Goal: Task Accomplishment & Management: Use online tool/utility

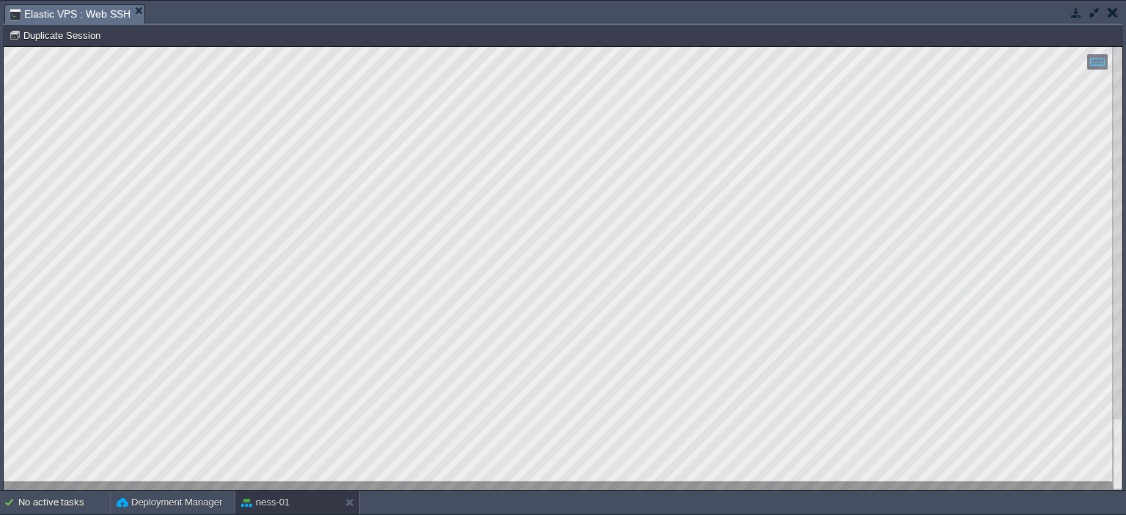
click at [1091, 10] on button "button" at bounding box center [1094, 12] width 13 height 13
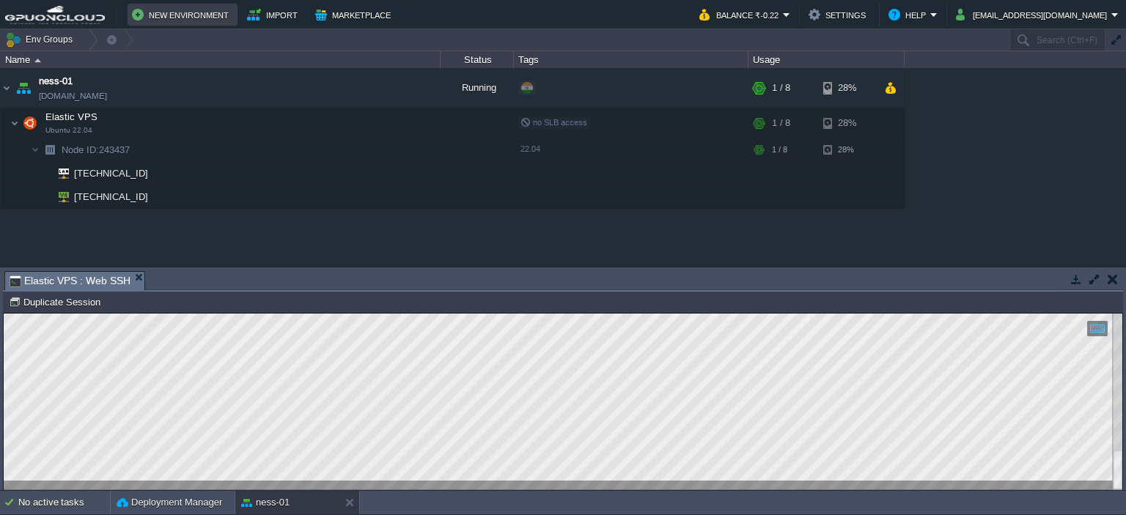
click at [138, 16] on button "New Environment" at bounding box center [182, 15] width 101 height 18
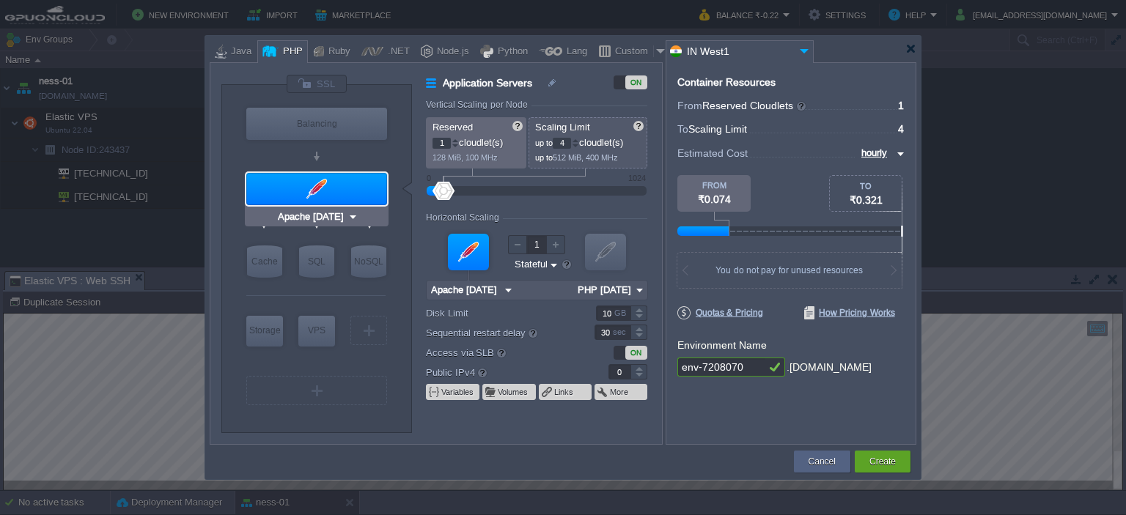
click at [309, 191] on div at bounding box center [316, 189] width 141 height 32
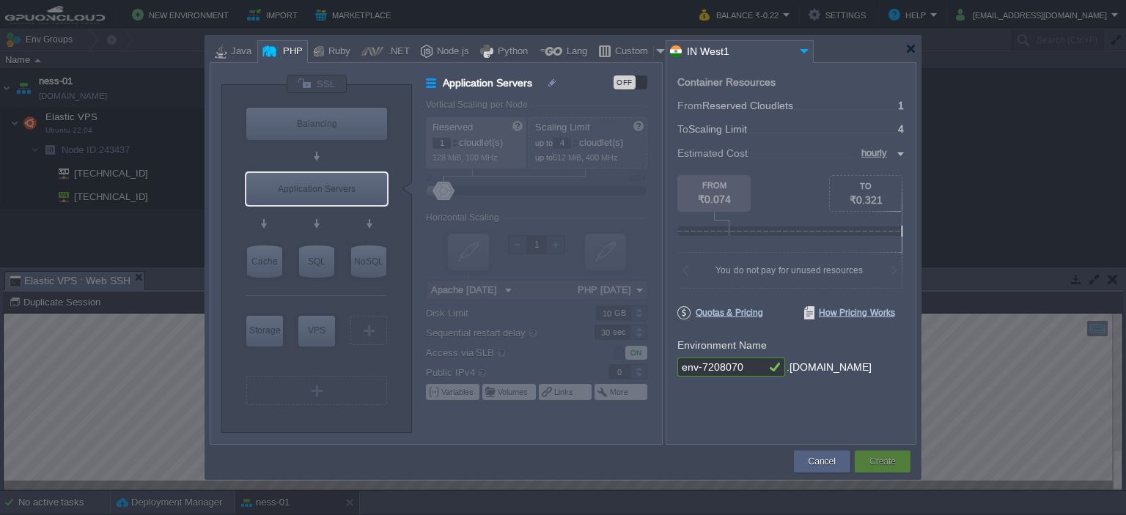
type input "AlmaLinux 9.6"
click at [320, 334] on div "VPS" at bounding box center [316, 330] width 37 height 29
type input "Elastic VPS"
type input "AlmaLinux 9.6"
type input "9.6"
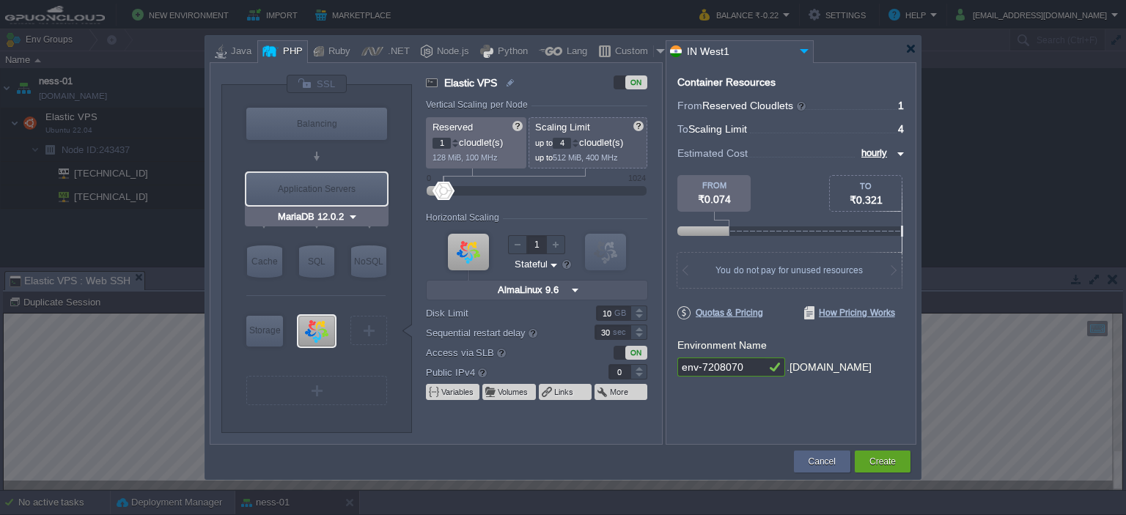
type input "AlmaLinux 9.6"
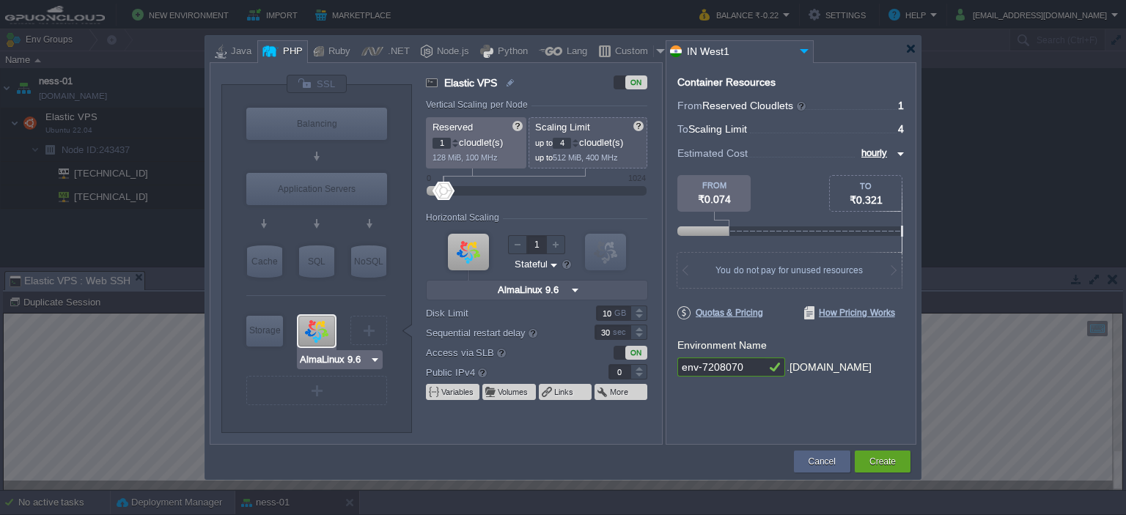
click at [321, 358] on input "AlmaLinux 9.6" at bounding box center [334, 360] width 70 height 15
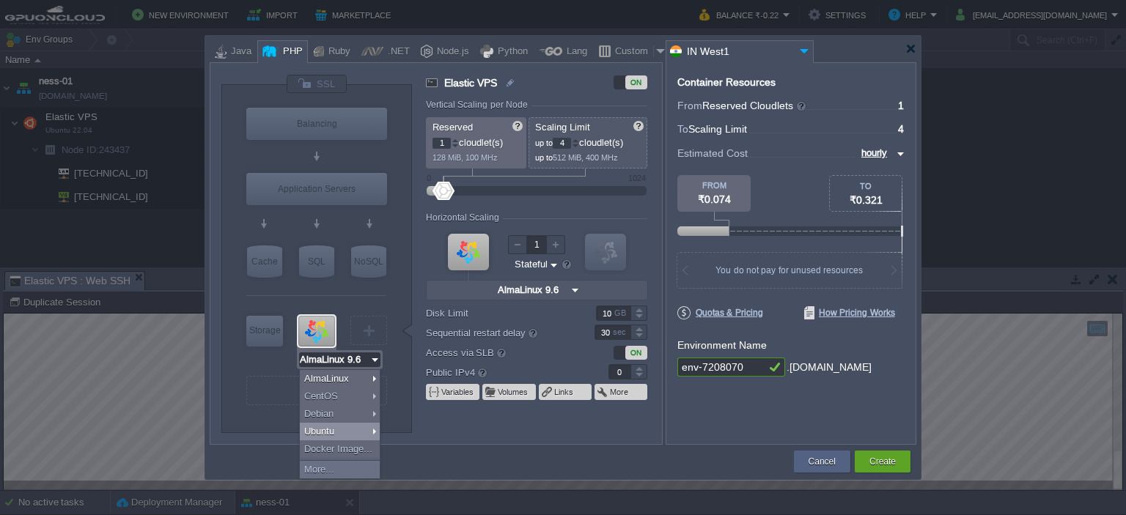
click at [328, 431] on div "Ubuntu" at bounding box center [340, 432] width 80 height 18
type input "Ubuntu 22.04"
type input "22.04"
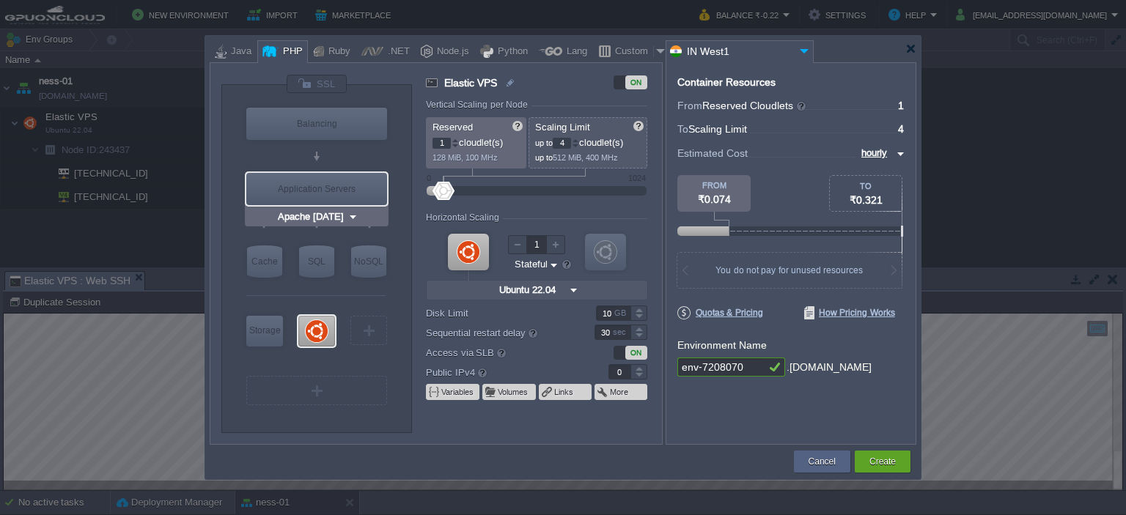
click at [344, 216] on input "Apache [DATE]" at bounding box center [311, 217] width 73 height 15
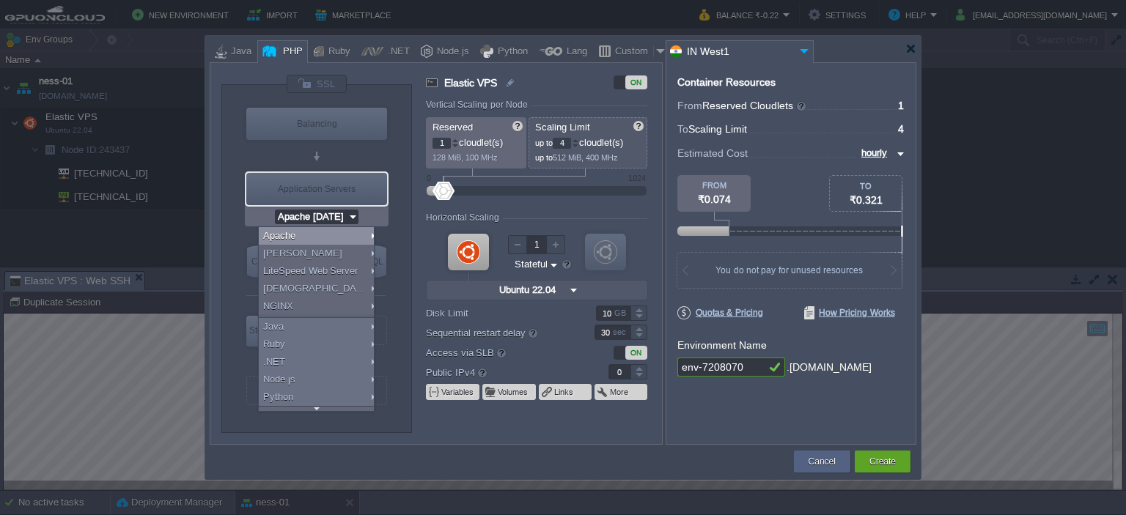
click at [349, 215] on img at bounding box center [352, 217] width 11 height 15
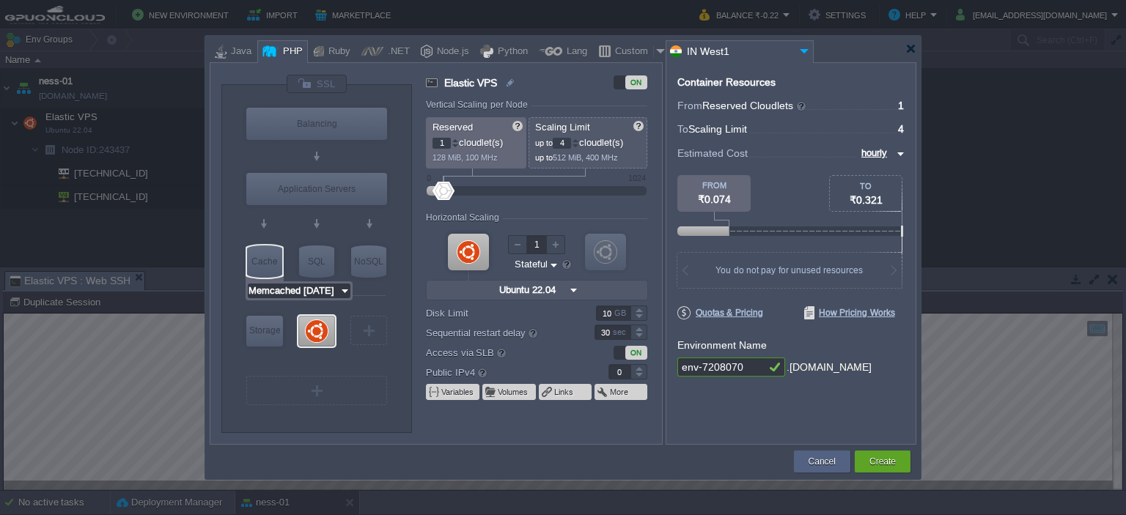
type input "MariaDB 12.0.2"
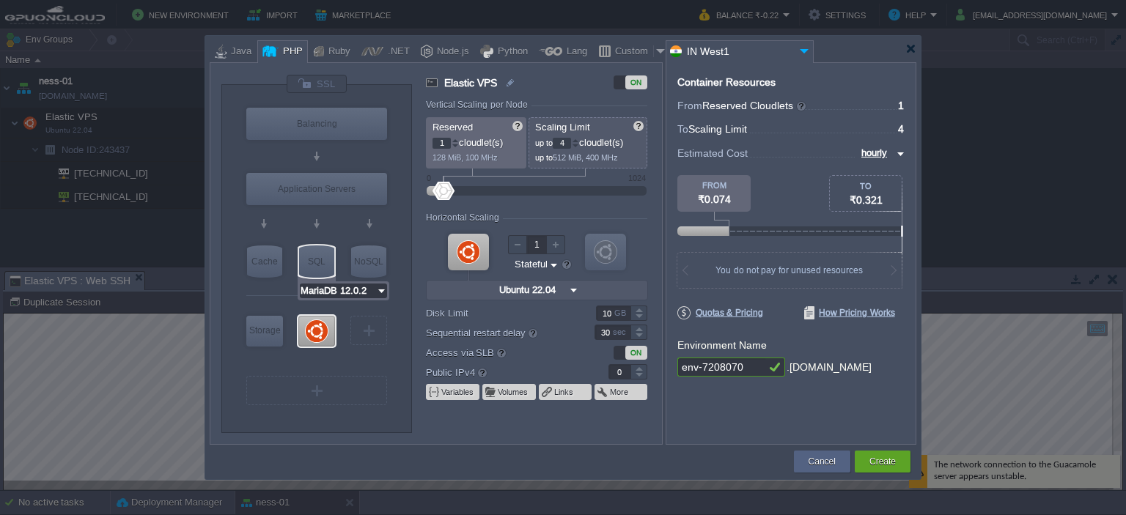
click at [349, 291] on input "MariaDB 12.0.2" at bounding box center [338, 291] width 76 height 15
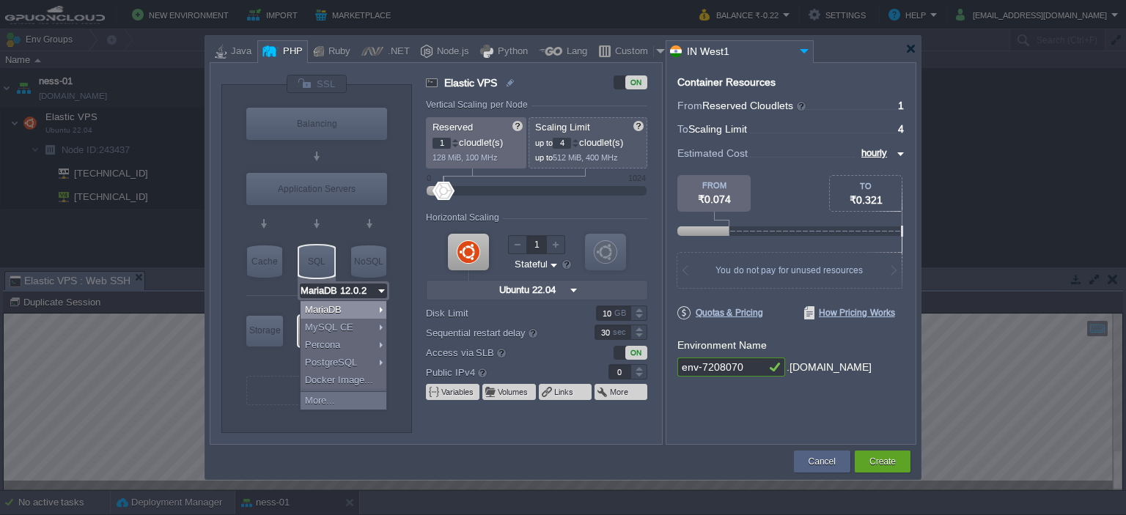
click at [323, 250] on div "SQL" at bounding box center [316, 262] width 35 height 32
type input "SQL Databases"
type input "4"
type input "6"
type input "MariaDB 12.0.2"
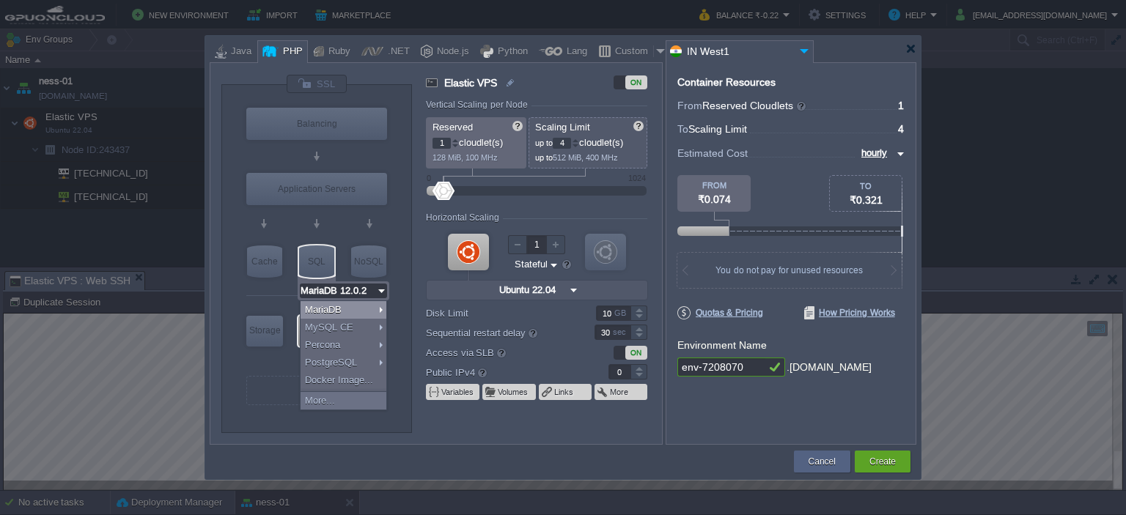
type input "12.0.2-almalin..."
type input "Stateless"
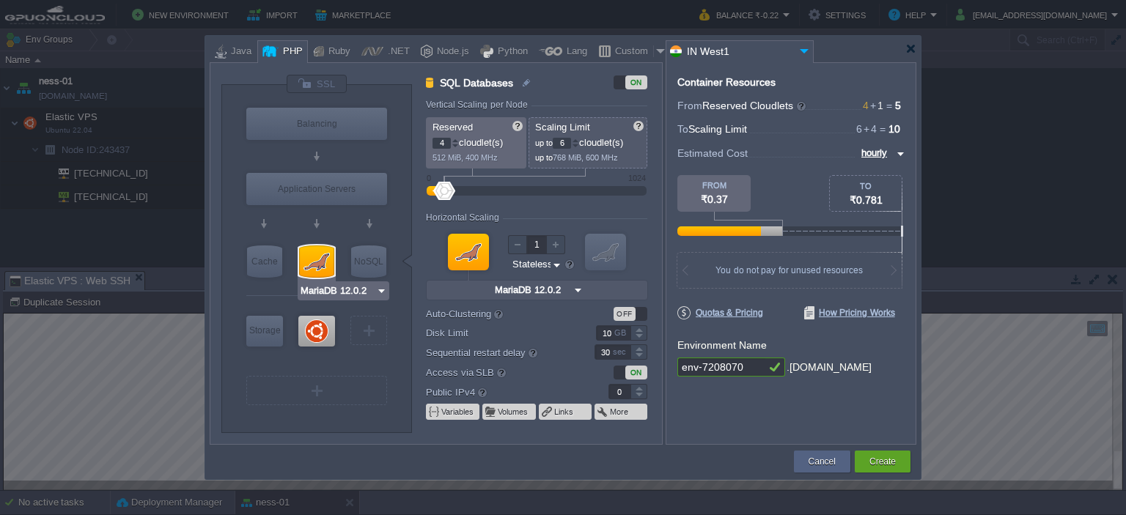
click at [315, 265] on div at bounding box center [316, 262] width 35 height 32
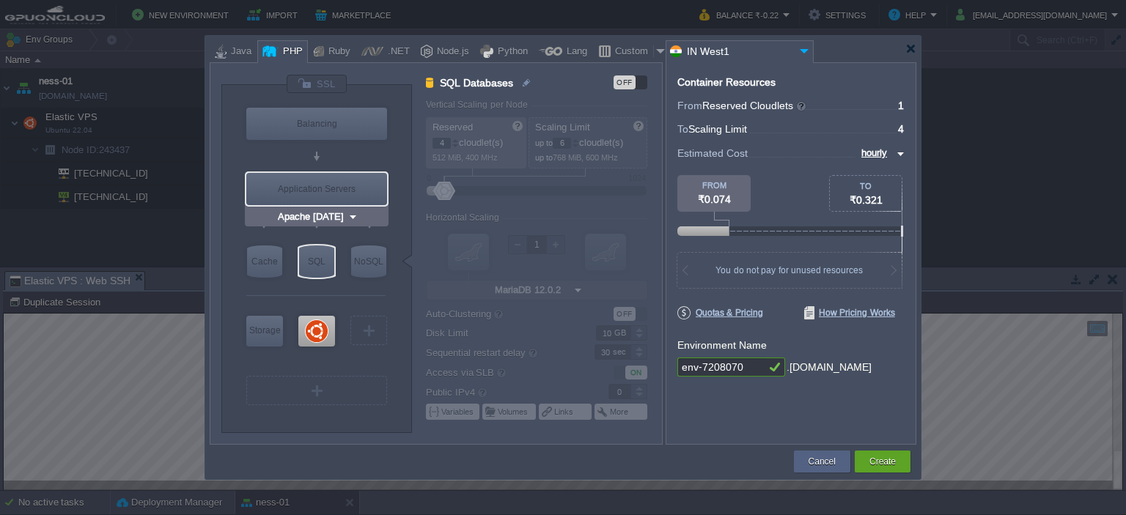
type input "NGINX 1.28.0"
click at [913, 47] on div at bounding box center [910, 48] width 11 height 11
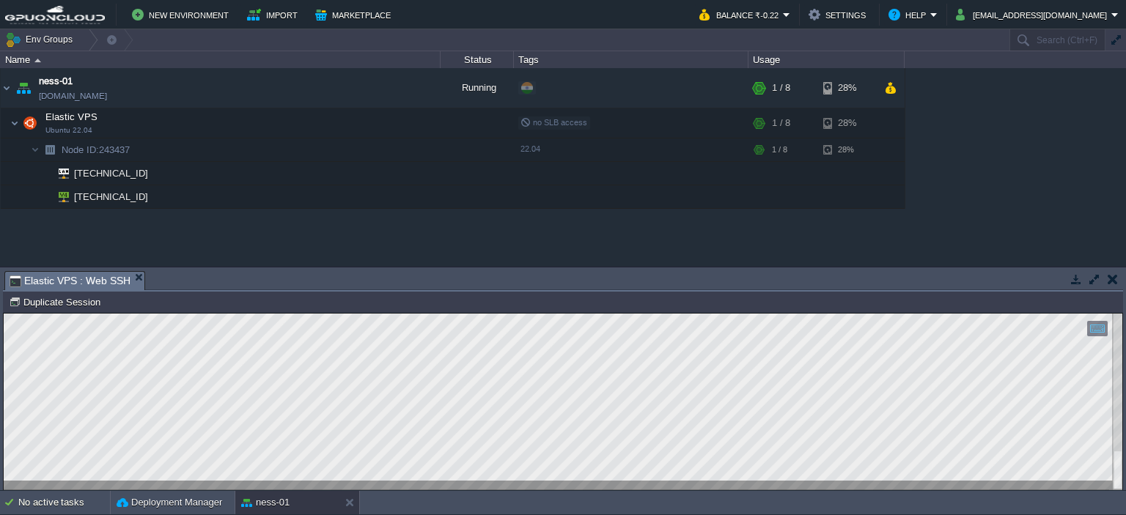
click at [1111, 276] on button "button" at bounding box center [1113, 279] width 10 height 13
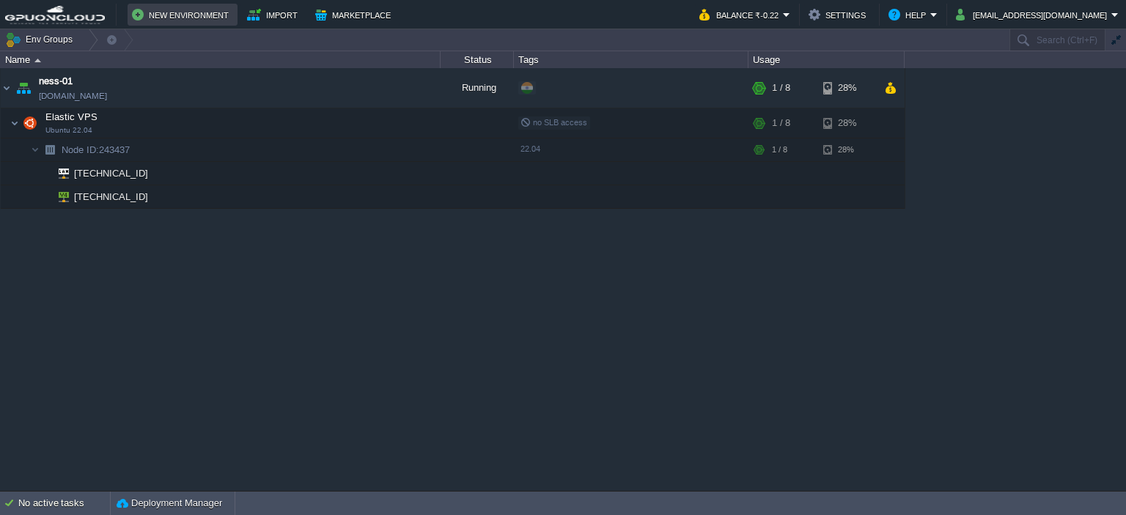
click at [172, 13] on button "New Environment" at bounding box center [182, 15] width 101 height 18
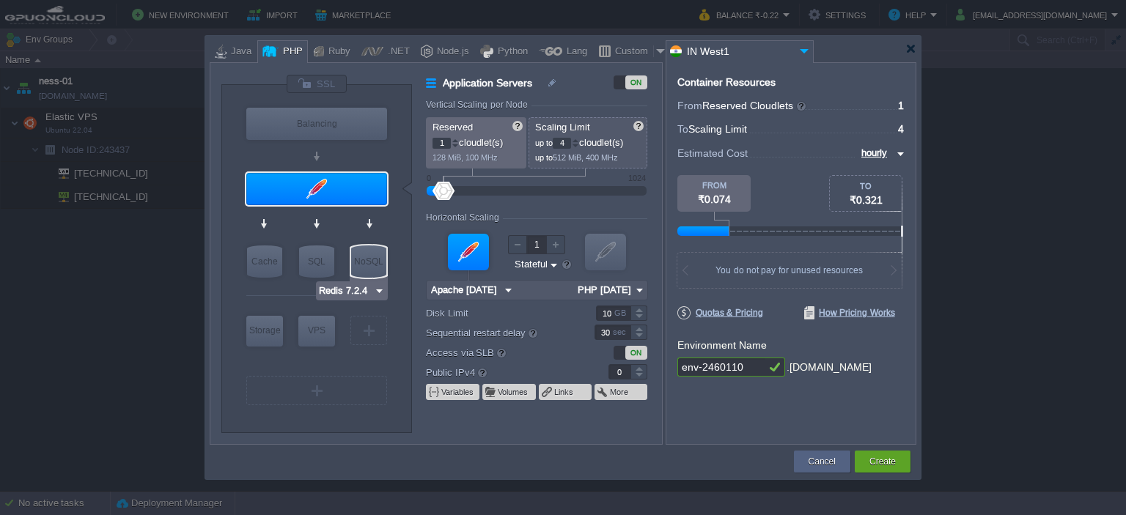
type input "AlmaLinux 9.6"
click at [304, 331] on div "VPS" at bounding box center [316, 330] width 37 height 29
type input "Elastic VPS"
type input "AlmaLinux 9.6"
type input "9.6"
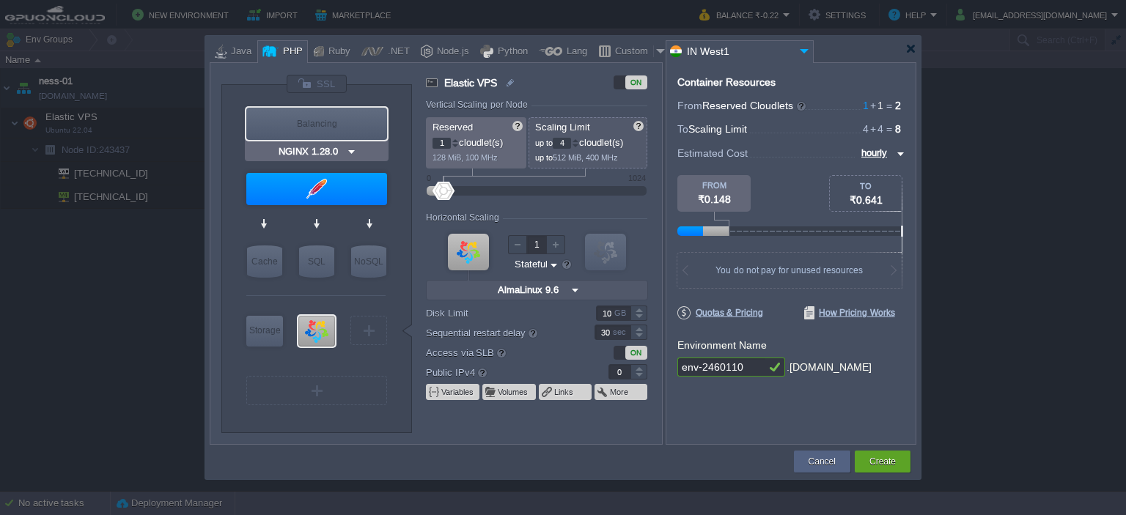
type input "Apache [DATE]"
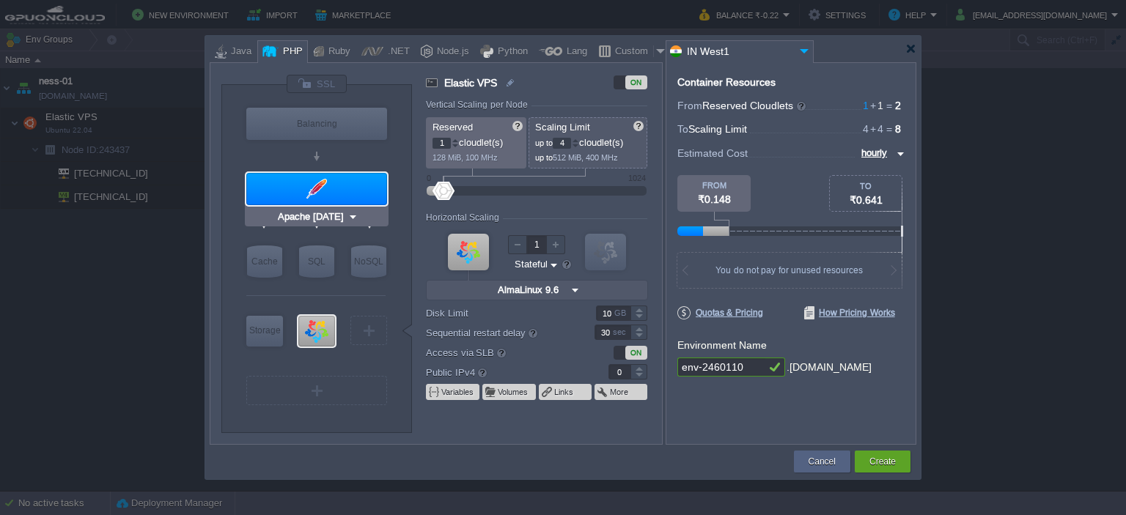
click at [325, 187] on div at bounding box center [316, 189] width 141 height 32
type input "Application Servers"
type input "Apache [DATE]"
type input "PHP [DATE]"
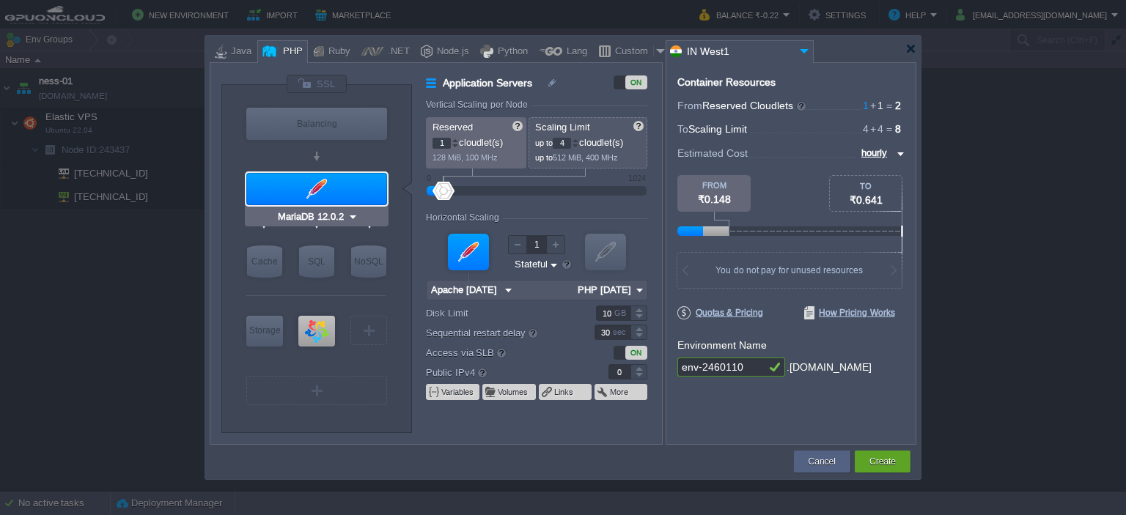
type input "AlmaLinux 9.6"
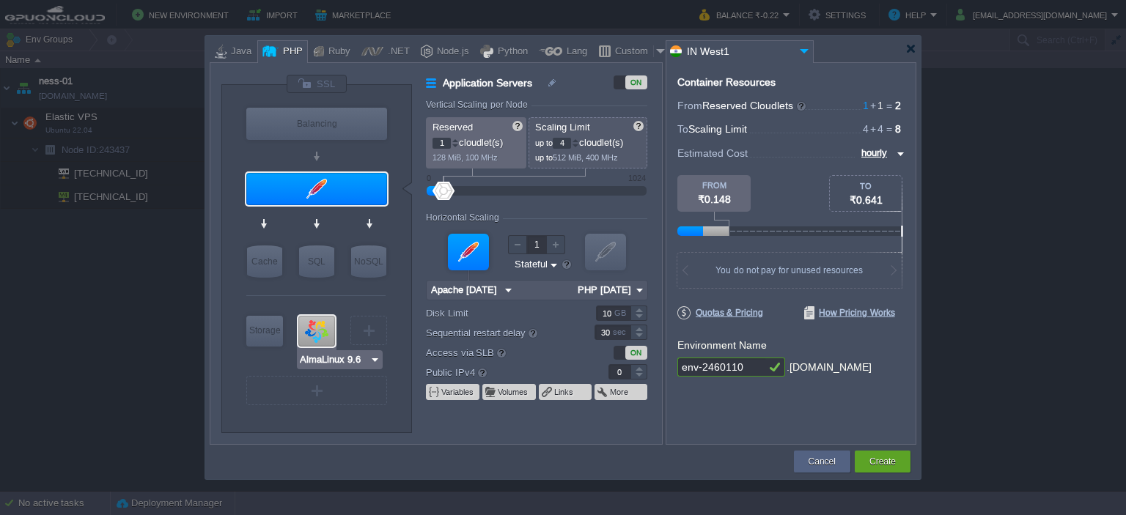
click at [308, 342] on div at bounding box center [316, 331] width 37 height 31
type input "Elastic VPS"
type input "AlmaLinux 9.6"
type input "9.6"
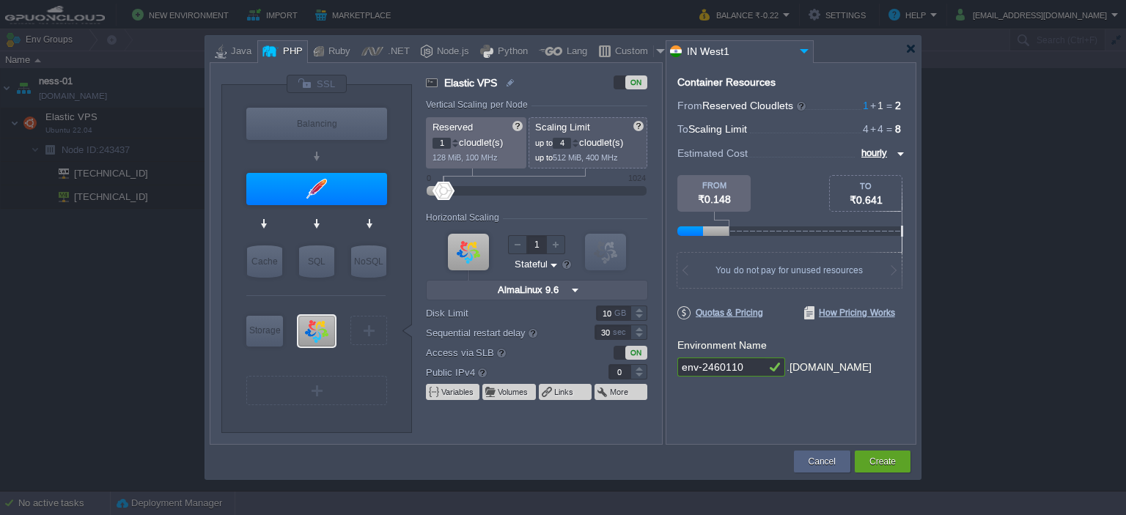
type input "AlmaLinux 9.6"
click at [325, 336] on div at bounding box center [316, 331] width 37 height 31
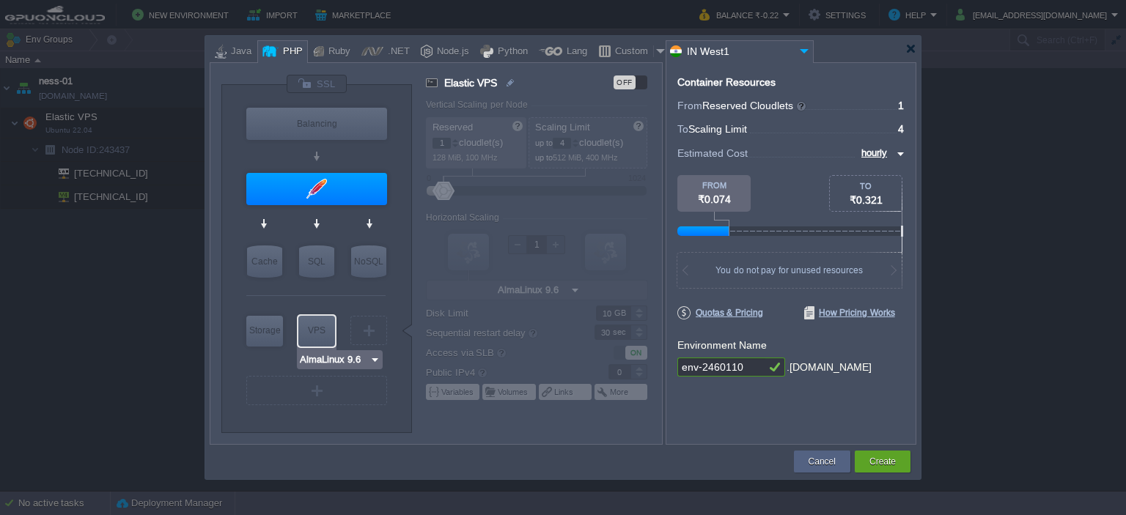
click at [337, 358] on input "AlmaLinux 9.6" at bounding box center [334, 360] width 70 height 15
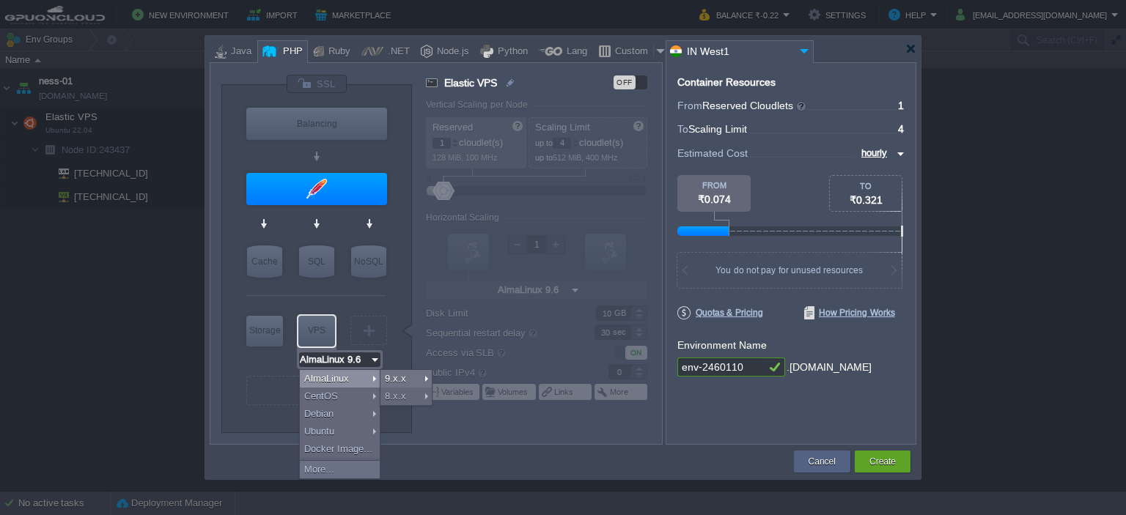
click at [314, 330] on div "VPS" at bounding box center [316, 330] width 37 height 29
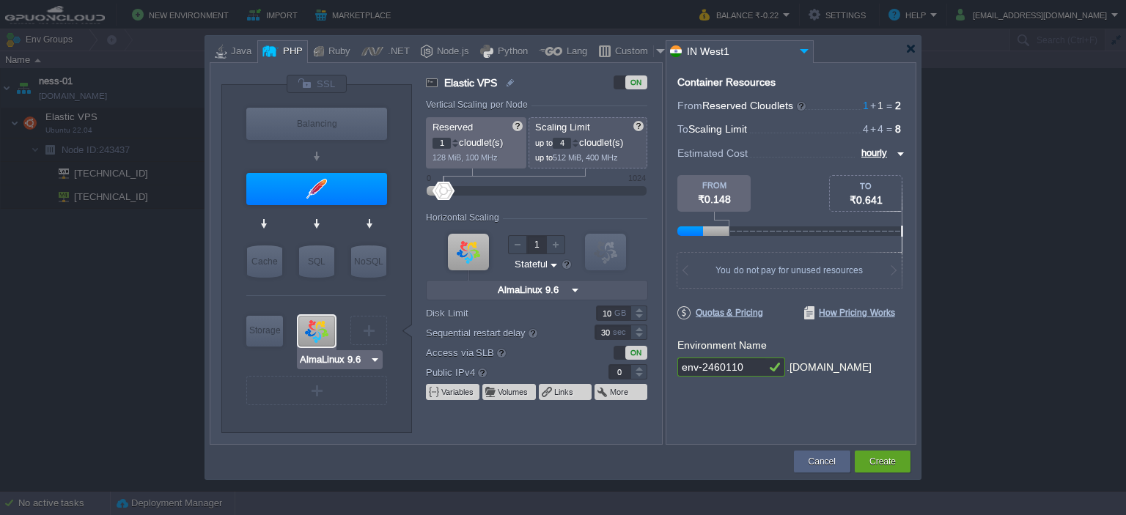
click at [328, 358] on input "AlmaLinux 9.6" at bounding box center [334, 360] width 70 height 15
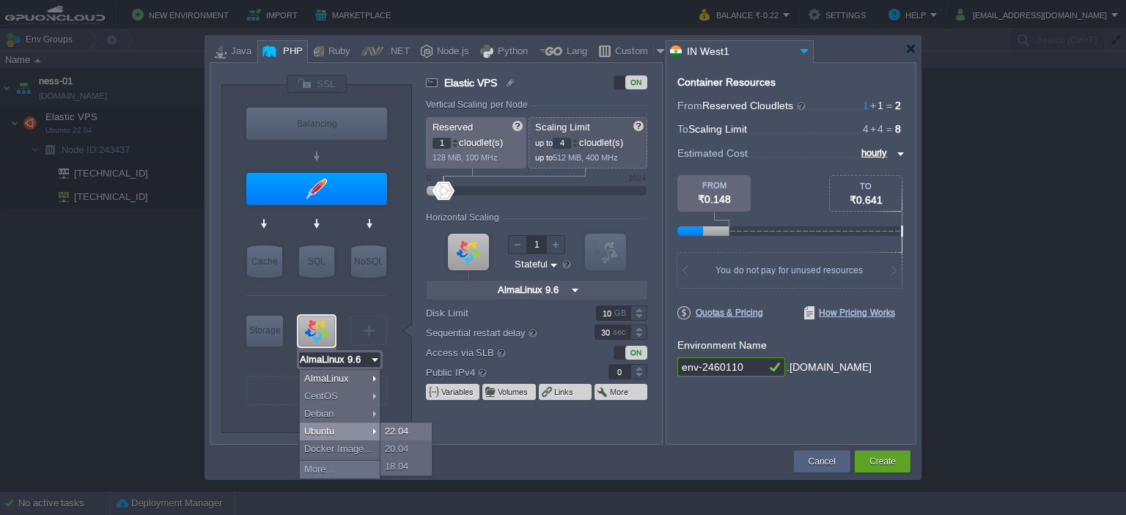
click at [339, 425] on div "Ubuntu" at bounding box center [340, 432] width 80 height 18
type input "Ubuntu 22.04"
type input "22.04"
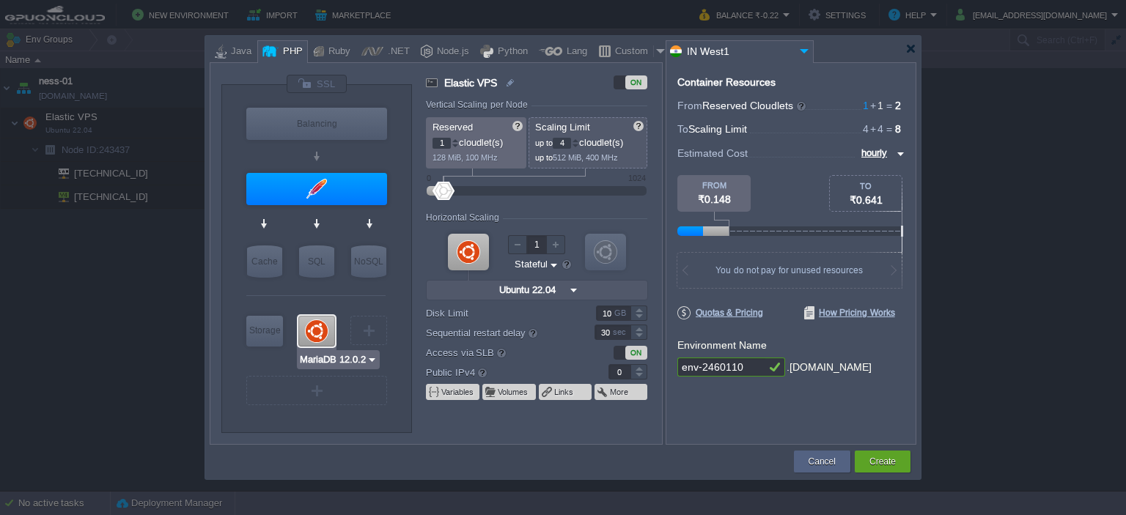
type input "Apache [DATE]"
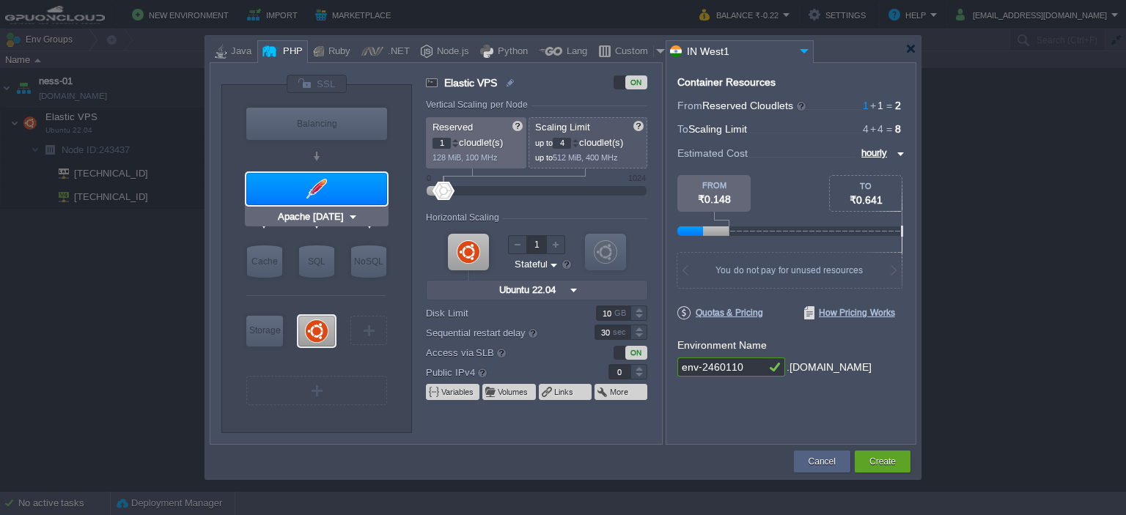
click at [322, 195] on div at bounding box center [316, 189] width 141 height 32
type input "Application Servers"
type input "Apache [DATE]"
type input "PHP [DATE]"
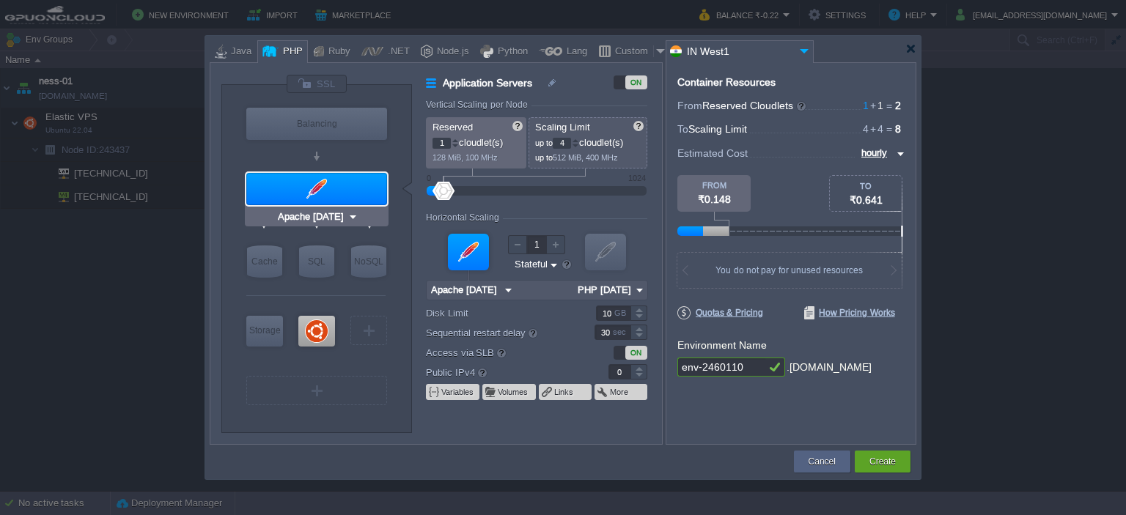
click at [296, 196] on div at bounding box center [316, 189] width 141 height 32
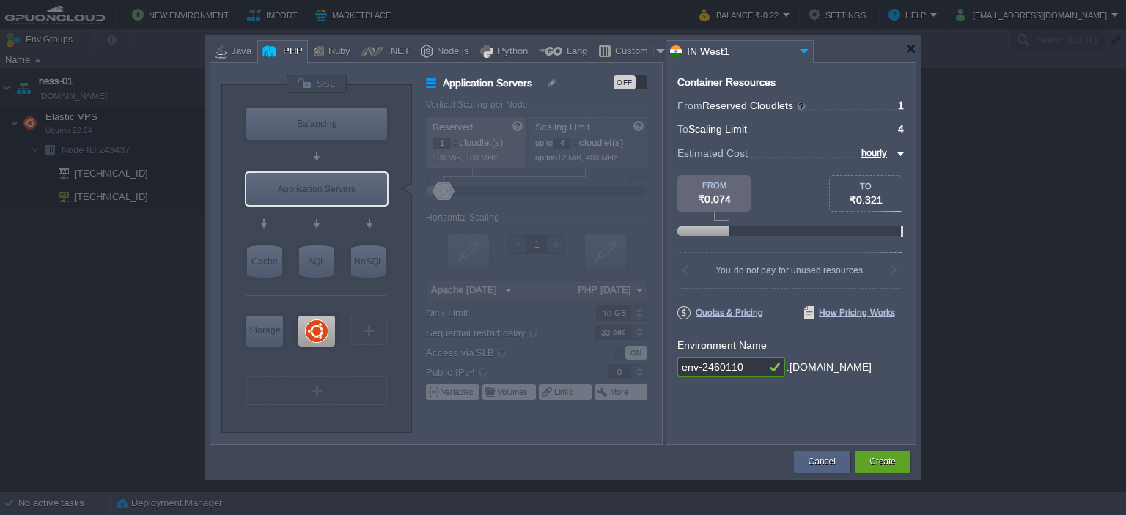
click at [635, 83] on div "OFF" at bounding box center [624, 82] width 22 height 14
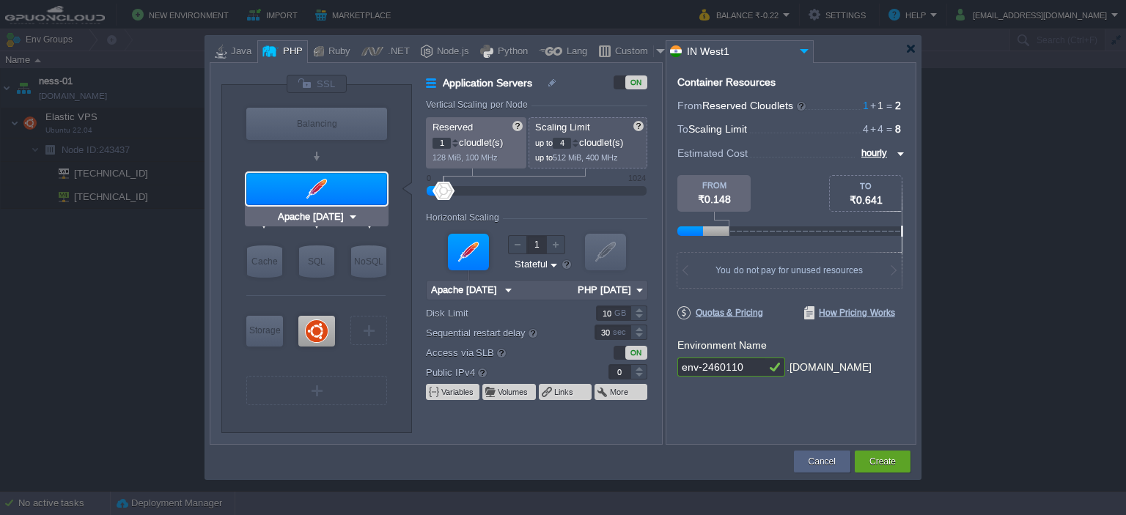
click at [311, 188] on div at bounding box center [316, 189] width 141 height 32
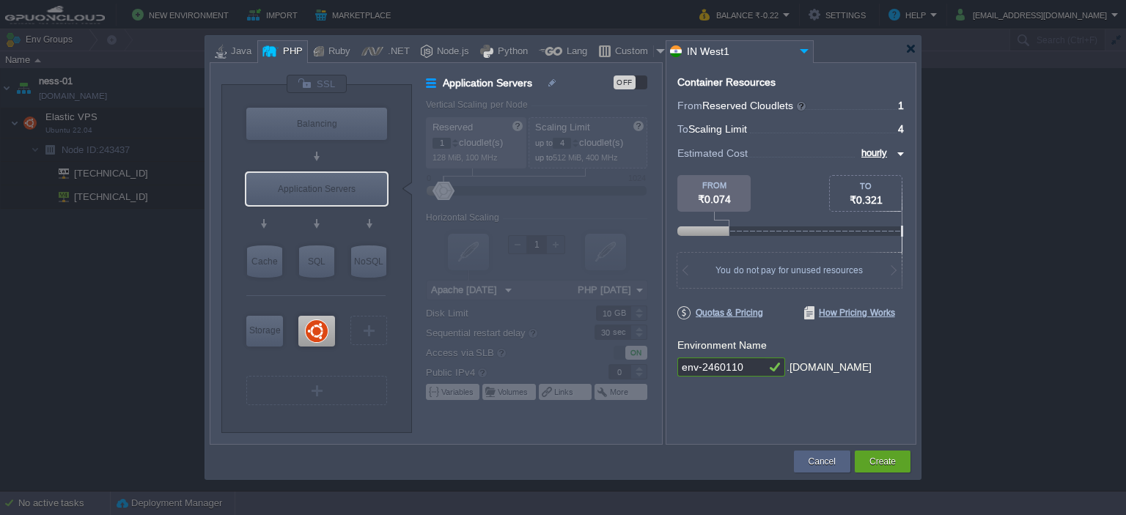
click at [454, 142] on div at bounding box center [543, 272] width 235 height 344
click at [476, 144] on div at bounding box center [543, 272] width 235 height 344
click at [495, 161] on div at bounding box center [543, 272] width 235 height 344
click at [495, 160] on div at bounding box center [543, 272] width 235 height 344
click at [642, 81] on div "OFF" at bounding box center [630, 82] width 34 height 14
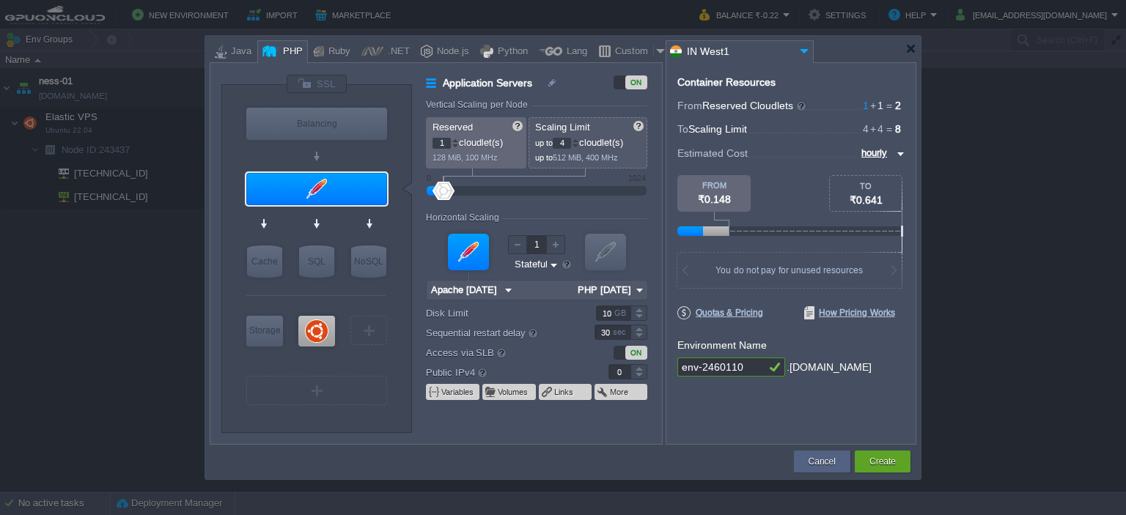
click at [640, 82] on div "ON" at bounding box center [636, 82] width 22 height 14
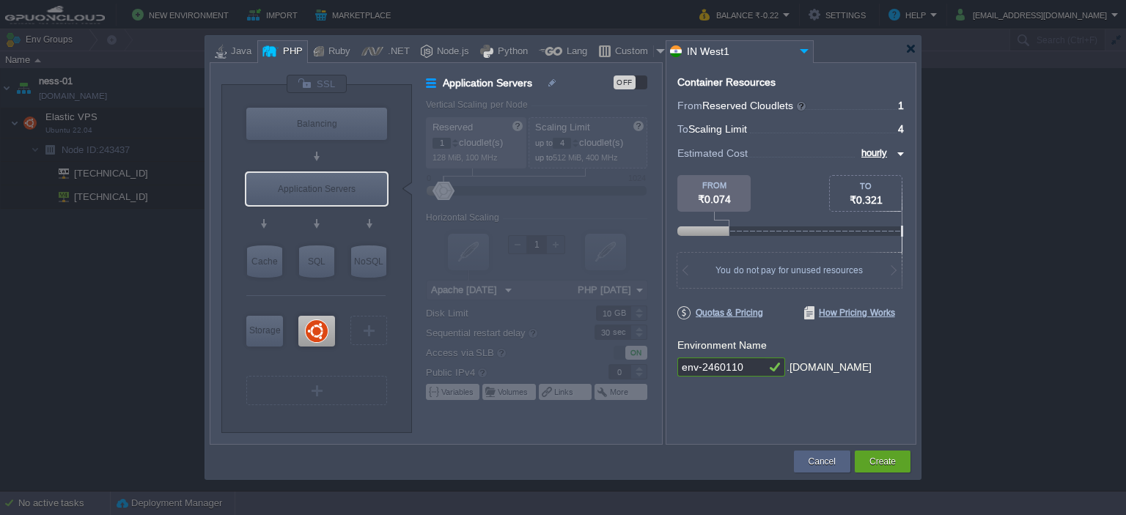
type input "Ubuntu 22.04"
click at [314, 340] on div at bounding box center [316, 331] width 37 height 31
type input "Elastic VPS"
type input "Ubuntu 22.04"
type input "22.04"
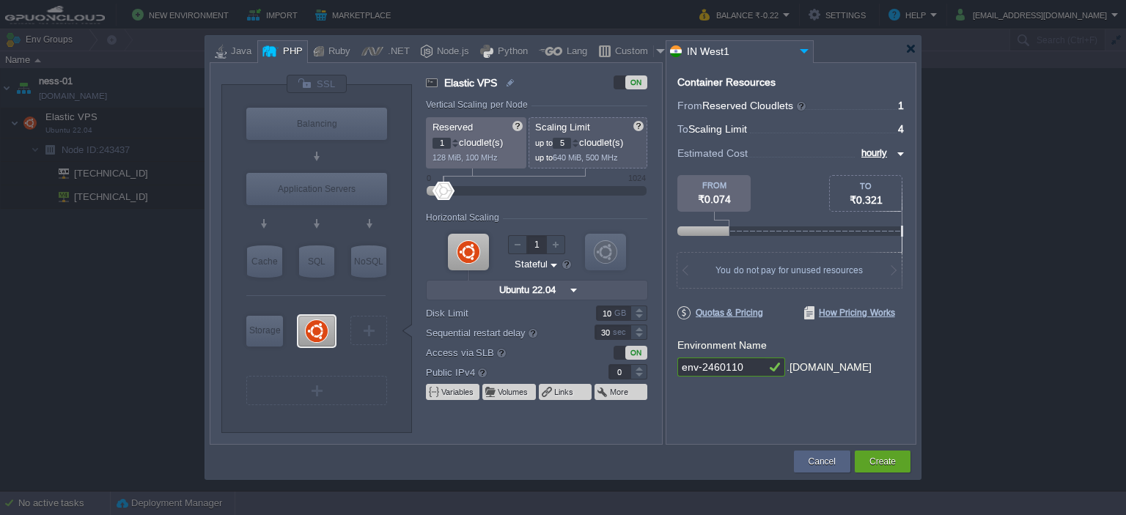
click at [578, 140] on div at bounding box center [575, 140] width 7 height 5
type input "8"
click at [578, 140] on div at bounding box center [575, 140] width 7 height 5
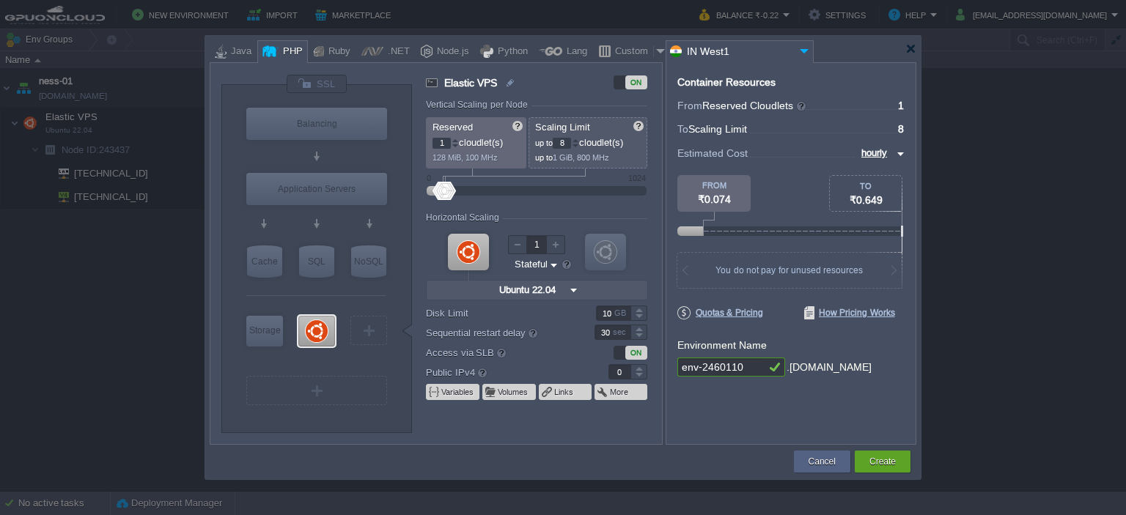
drag, startPoint x: 745, startPoint y: 369, endPoint x: 680, endPoint y: 369, distance: 65.2
click at [680, 369] on input "env-2460110" at bounding box center [721, 367] width 88 height 19
type input "ness-02"
type input "NGINX 1.28.0"
click at [912, 48] on div at bounding box center [910, 48] width 11 height 11
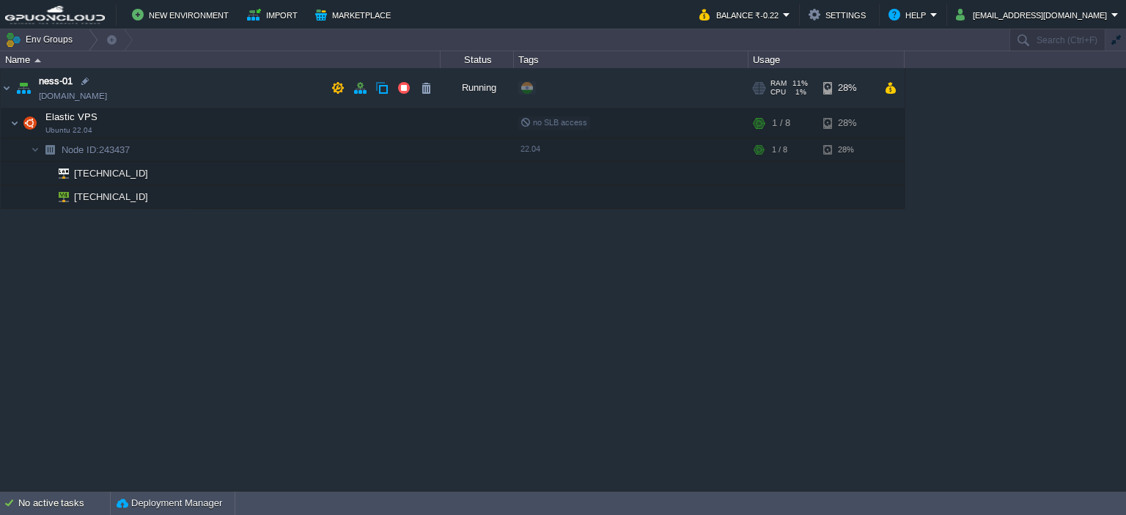
click at [224, 92] on td "ness-01 [DOMAIN_NAME]" at bounding box center [221, 88] width 440 height 40
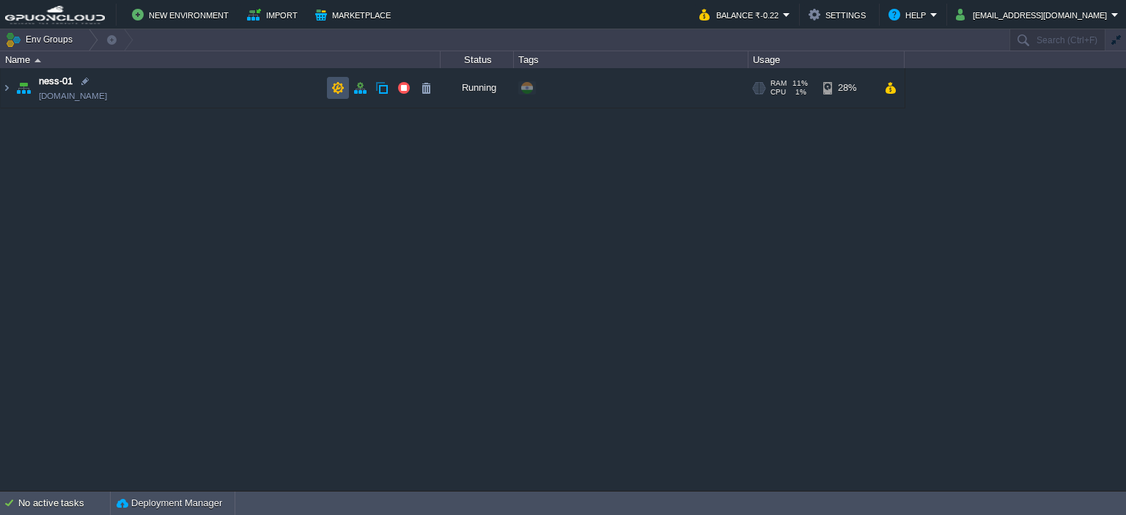
click at [334, 89] on button "button" at bounding box center [337, 87] width 13 height 13
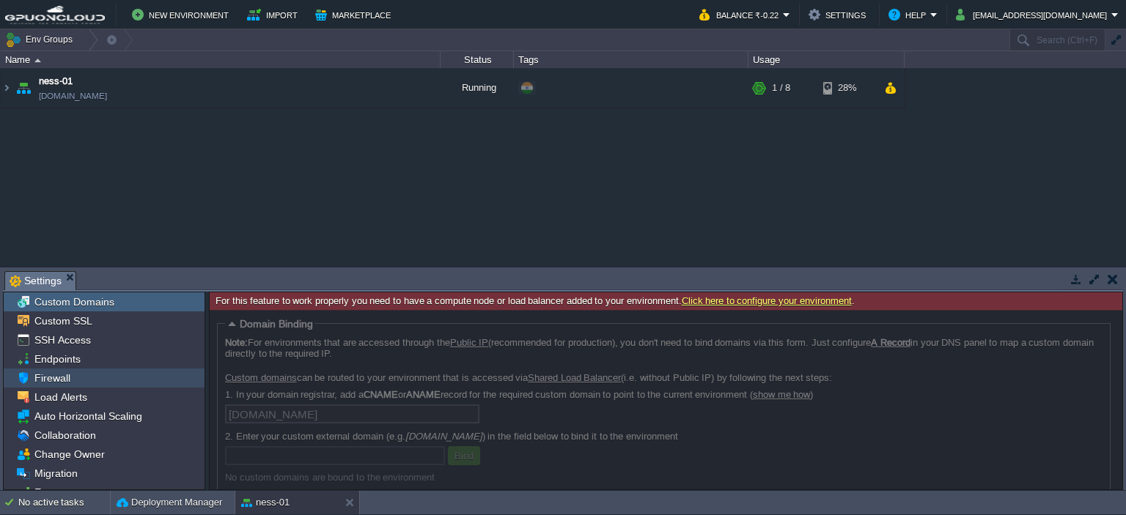
click at [56, 372] on span "Firewall" at bounding box center [52, 378] width 41 height 13
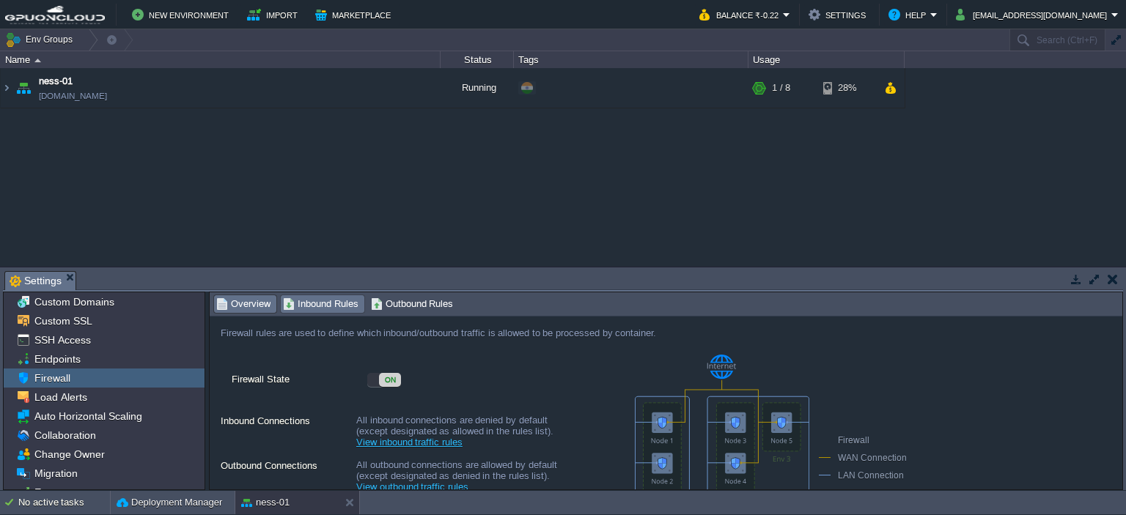
click at [334, 306] on span "Inbound Rules" at bounding box center [320, 304] width 75 height 16
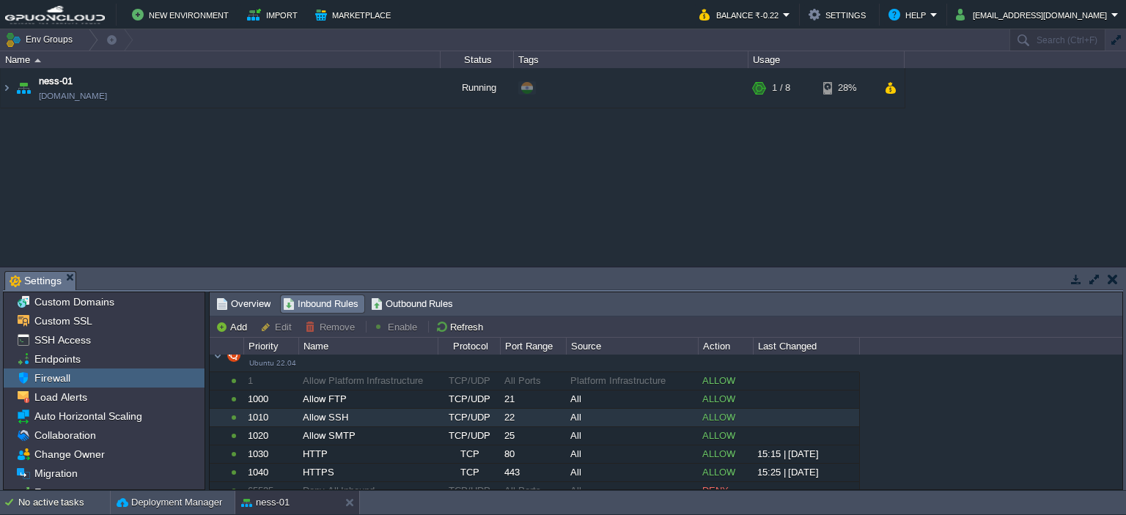
scroll to position [23, 0]
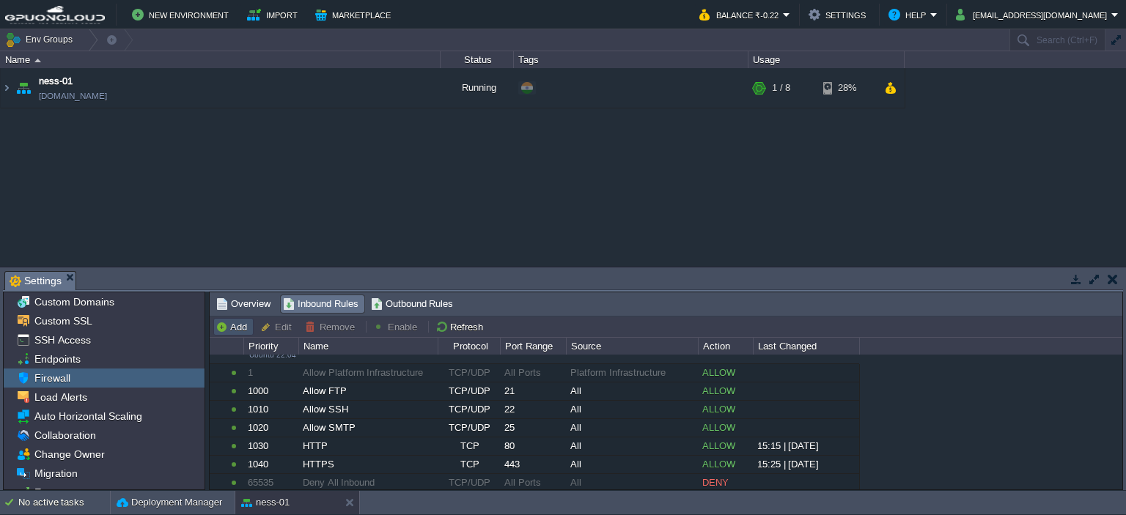
click at [230, 327] on button "Add" at bounding box center [233, 326] width 36 height 13
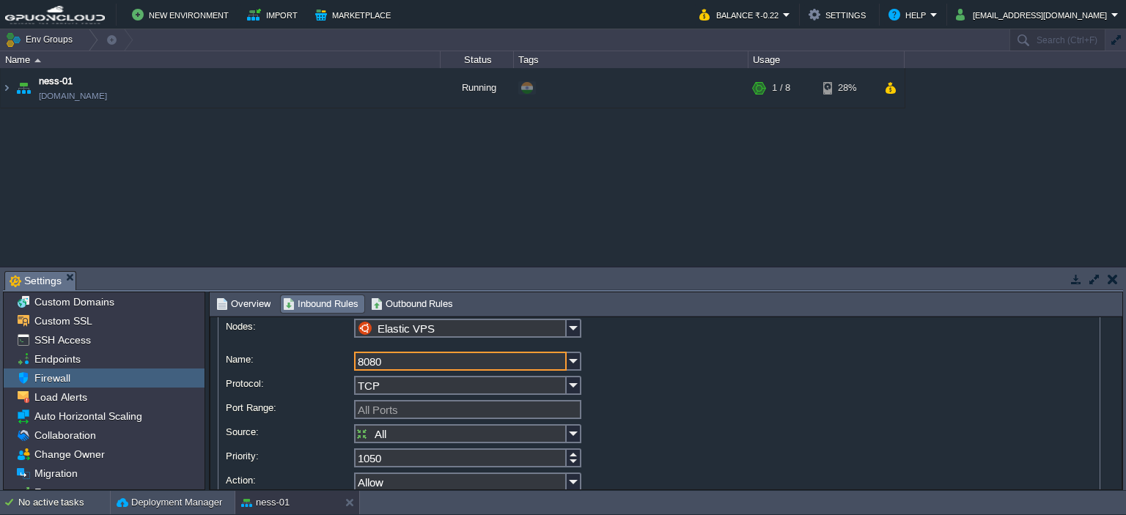
scroll to position [0, 0]
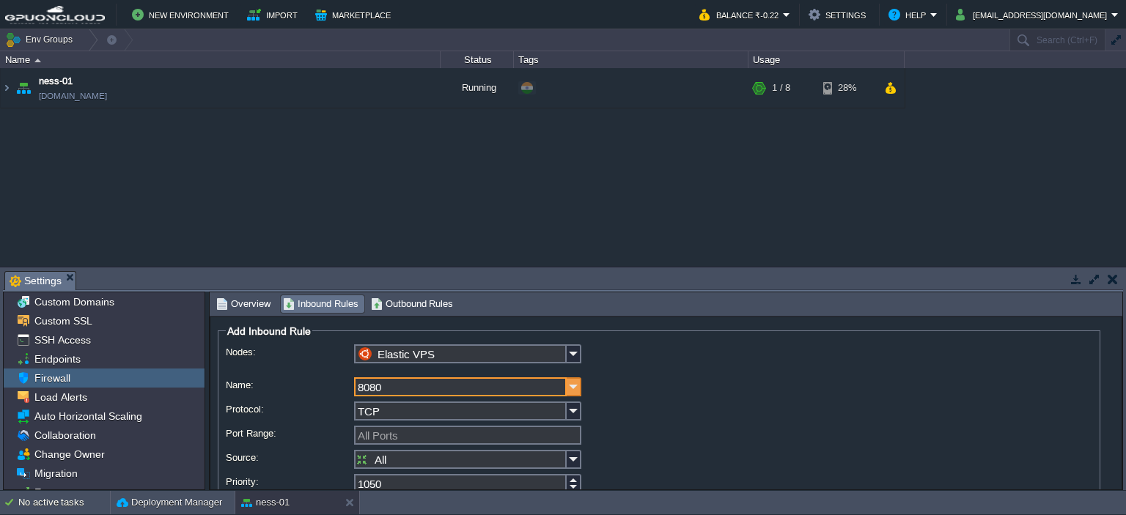
click at [569, 391] on img at bounding box center [574, 386] width 15 height 19
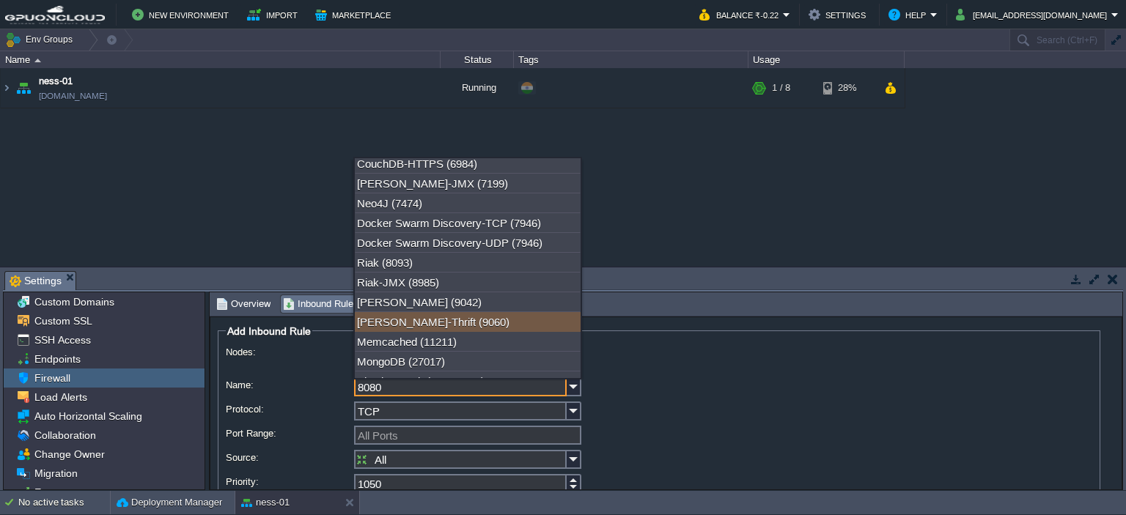
scroll to position [513, 0]
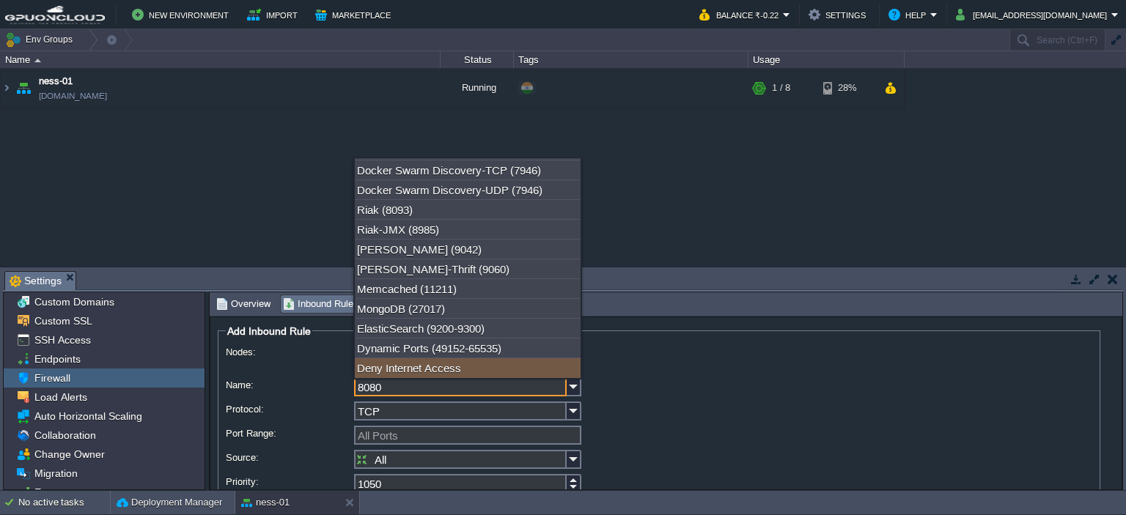
click at [405, 388] on input "8080" at bounding box center [460, 386] width 213 height 19
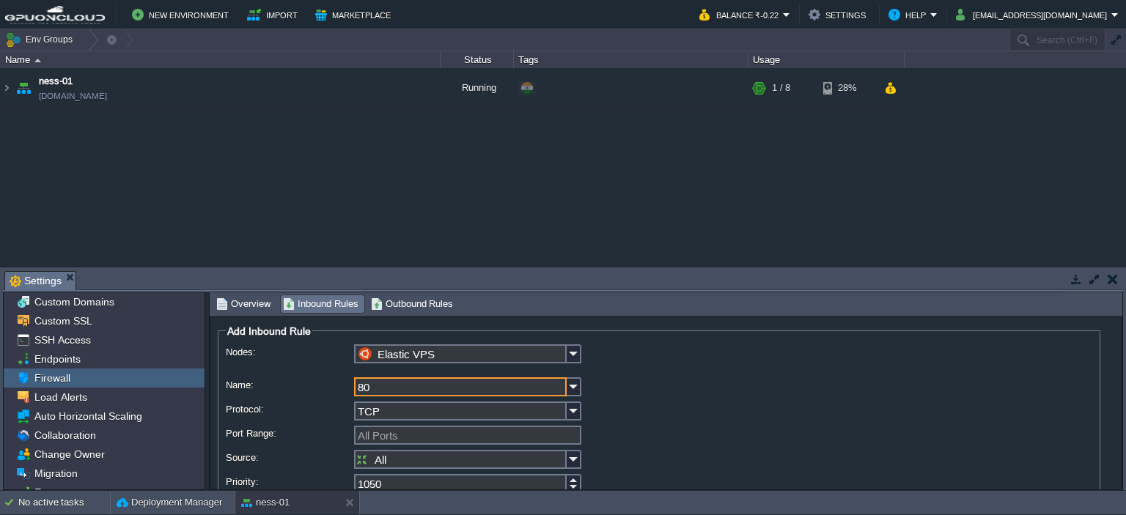
scroll to position [0, 0]
type input "8"
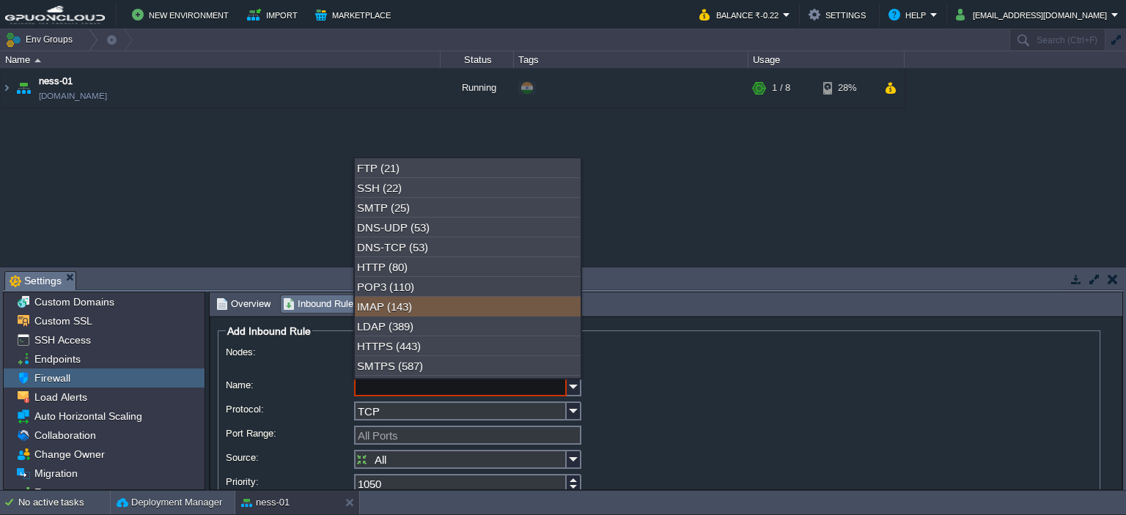
click at [309, 184] on div "ness-01 [DOMAIN_NAME] Running + Add to Env Group RAM 12% CPU 7% 1 / 8 28% Elast…" at bounding box center [563, 167] width 1126 height 199
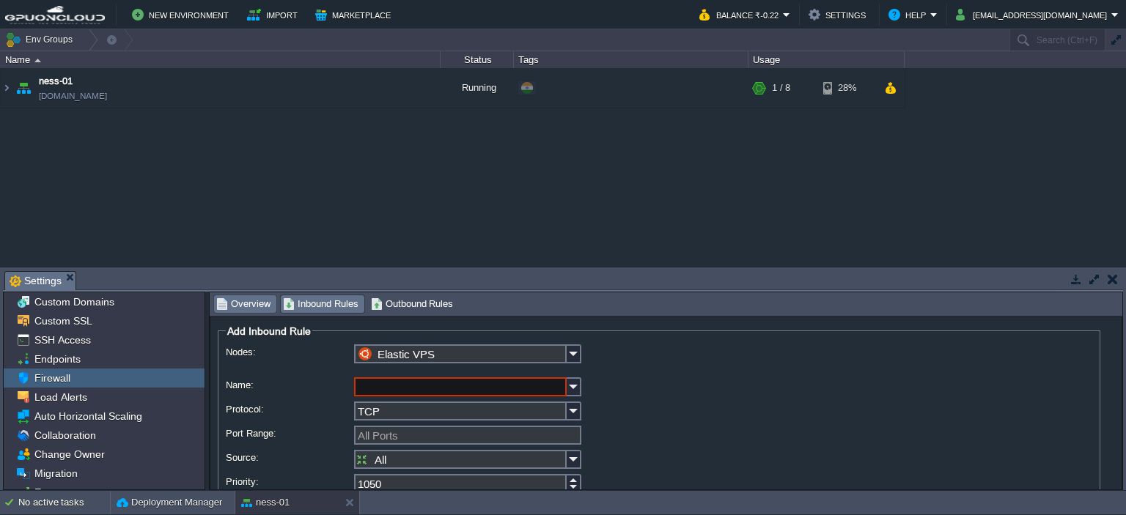
click at [243, 304] on span "Overview" at bounding box center [243, 304] width 54 height 16
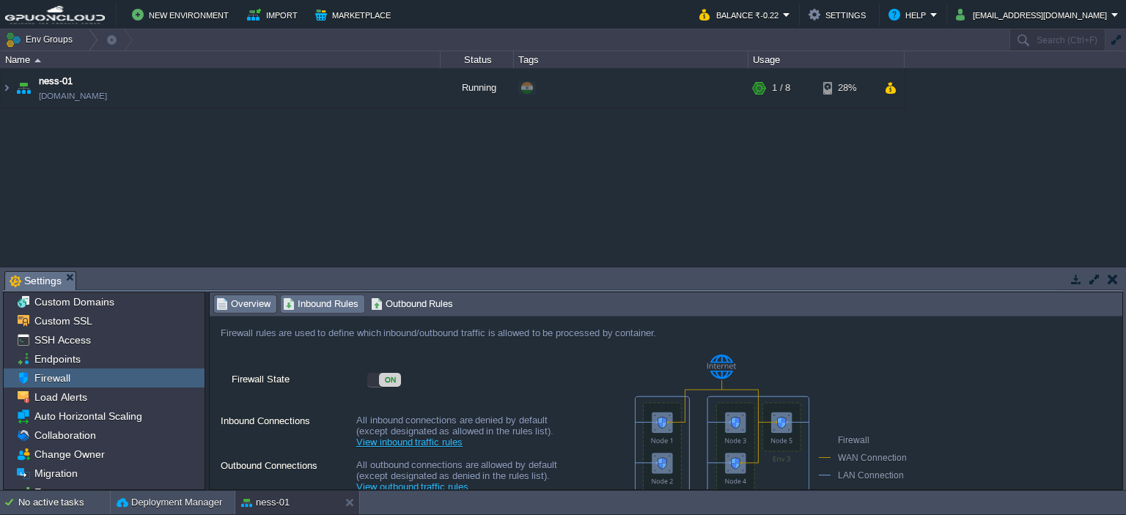
click at [311, 309] on span "Inbound Rules" at bounding box center [320, 304] width 75 height 16
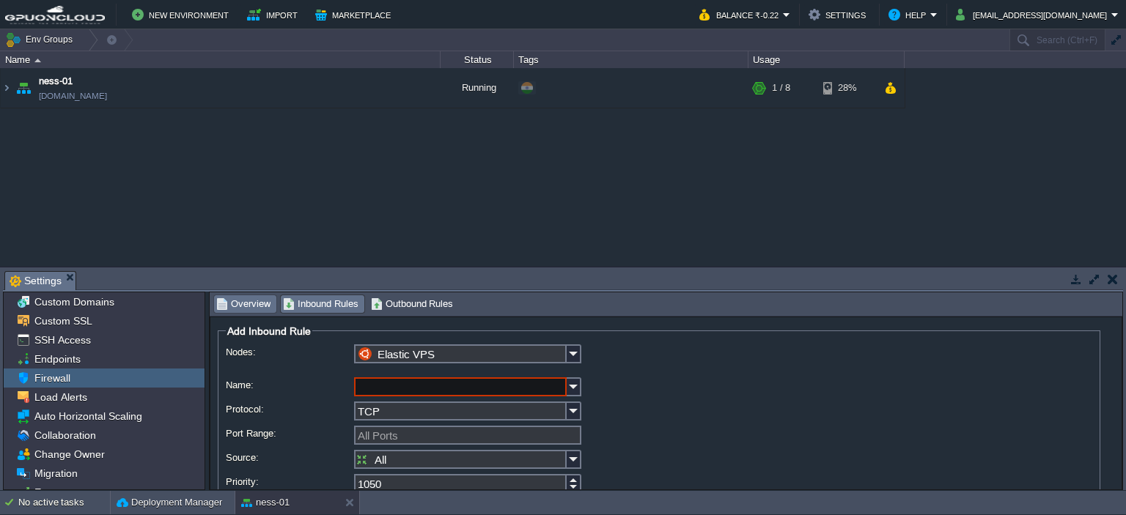
click at [248, 300] on span "Overview" at bounding box center [243, 304] width 54 height 16
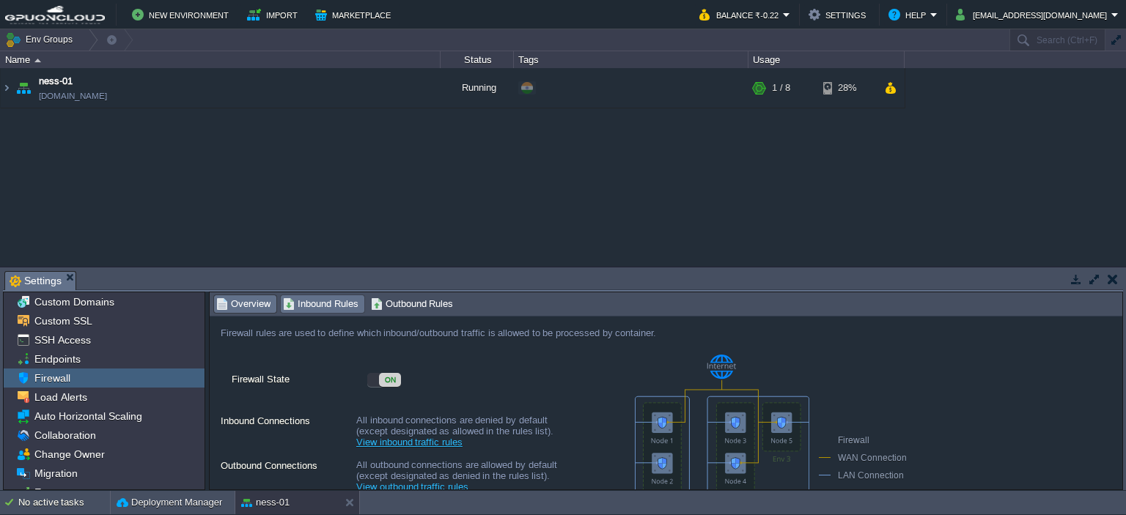
click at [309, 297] on span "Inbound Rules" at bounding box center [320, 304] width 75 height 16
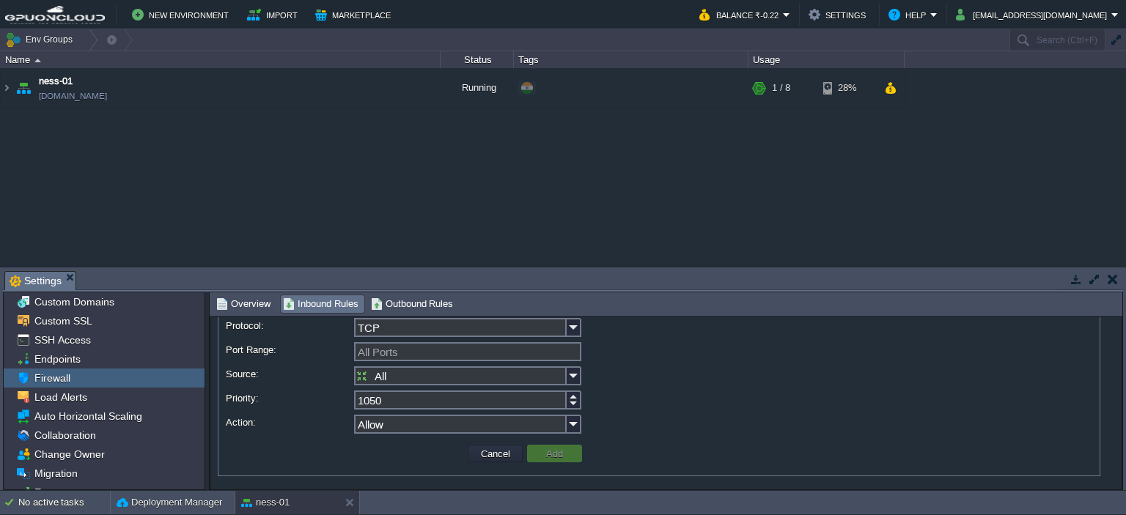
scroll to position [85, 0]
click at [493, 454] on button "Cancel" at bounding box center [495, 452] width 38 height 13
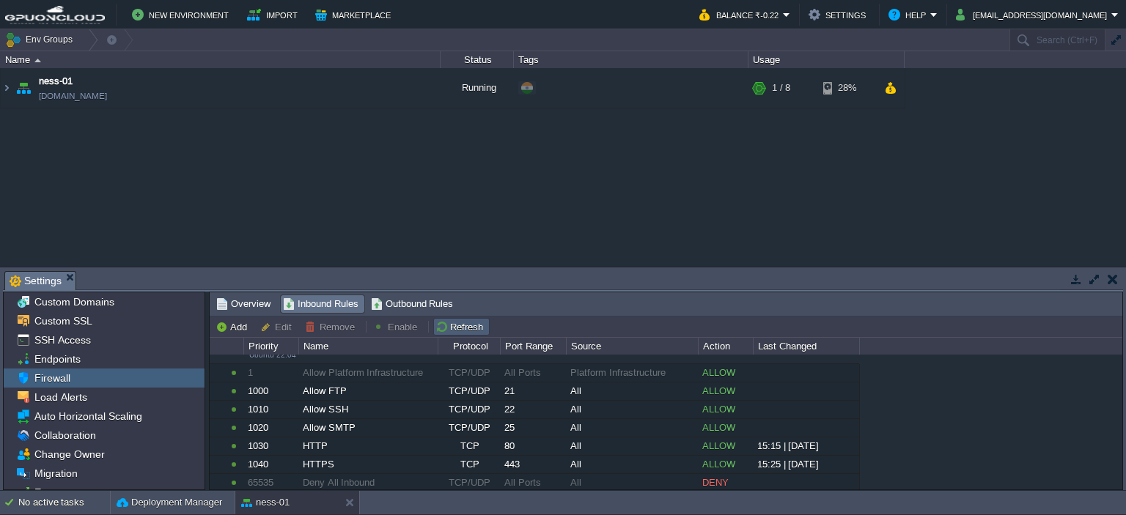
click at [449, 325] on button "Refresh" at bounding box center [461, 326] width 52 height 13
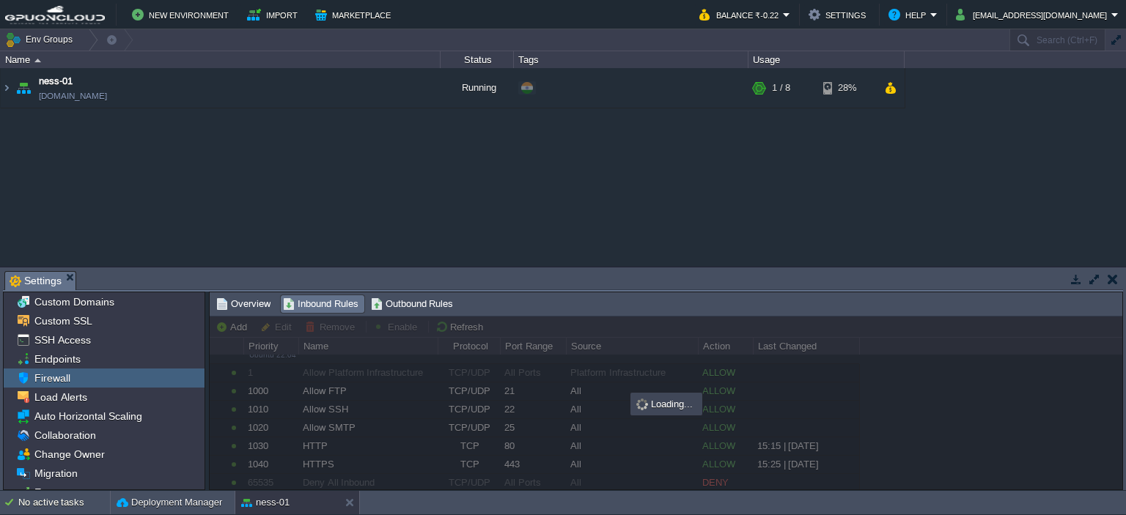
scroll to position [0, 0]
